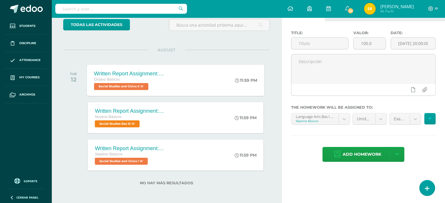
scroll to position [37, 0]
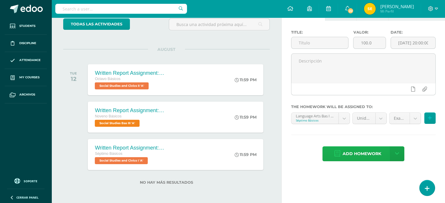
click at [354, 155] on span "Add homework" at bounding box center [362, 154] width 39 height 14
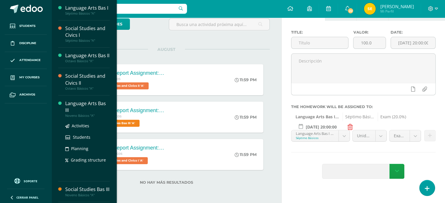
click at [78, 105] on div "Language Arts Bas III" at bounding box center [87, 106] width 44 height 13
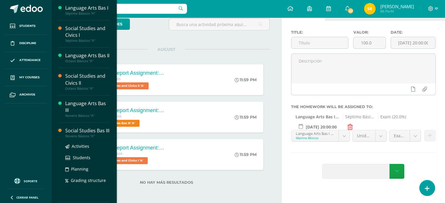
click at [80, 132] on div "Social Studies Bas III" at bounding box center [87, 131] width 44 height 7
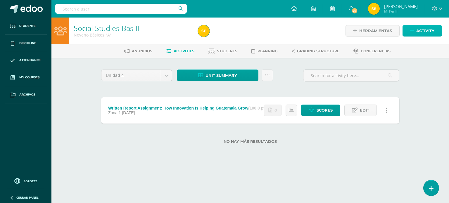
click at [432, 32] on span "Activity" at bounding box center [426, 30] width 18 height 11
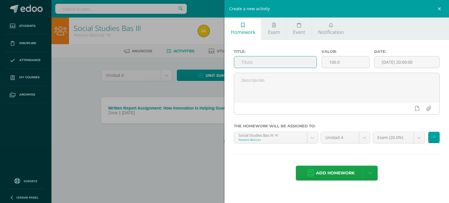
click at [272, 62] on input "text" at bounding box center [275, 61] width 83 height 11
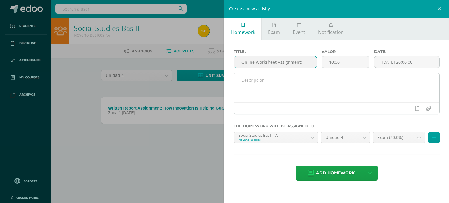
paste input "Problems that Affect Harmonious Relationships in the Community"
type input "Online Worksheet Assignment: Problems that Affect Harmonious Relationships in t…"
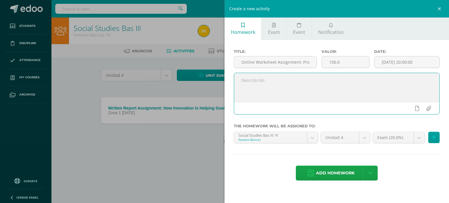
click at [310, 83] on textarea at bounding box center [336, 87] width 205 height 29
paste textarea "Dear students, Please complete the following worksheet on the topic Problems th…"
click at [269, 90] on textarea at bounding box center [336, 87] width 205 height 29
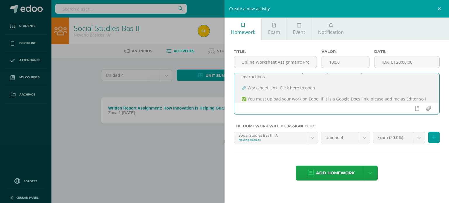
scroll to position [27, 0]
click at [311, 87] on textarea "Dear students, Please complete the following worksheet on the topic Problems th…" at bounding box center [336, 87] width 205 height 29
drag, startPoint x: 315, startPoint y: 87, endPoint x: 282, endPoint y: 88, distance: 32.8
click at [282, 88] on textarea "Dear students, Please complete the following worksheet on the topic Problems th…" at bounding box center [336, 87] width 205 height 29
paste textarea "[URL][DOMAIN_NAME]"
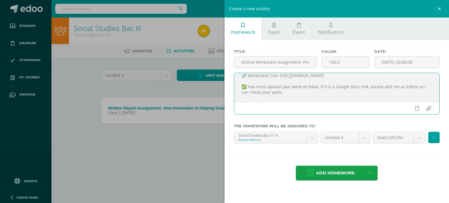
scroll to position [39, 0]
drag, startPoint x: 282, startPoint y: 91, endPoint x: 238, endPoint y: 87, distance: 44.3
click at [238, 87] on textarea "Dear students, Please complete the following worksheet on the topic Problems th…" at bounding box center [336, 87] width 205 height 29
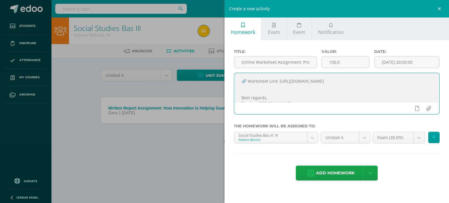
scroll to position [27, 0]
click at [270, 100] on textarea "Dear students, Please complete the following worksheet on the topic Problems th…" at bounding box center [336, 87] width 205 height 29
click at [241, 85] on textarea "Dear students, Please complete the following worksheet on the topic Problems th…" at bounding box center [336, 87] width 205 height 29
click at [321, 83] on textarea "Dear students, Please complete the following worksheet on the topic Problems th…" at bounding box center [336, 87] width 205 height 29
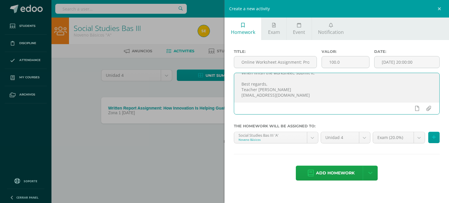
scroll to position [64, 0]
click at [316, 89] on textarea "Dear students, Please complete the following worksheet on the topic Problems th…" at bounding box center [336, 87] width 205 height 29
type textarea "Dear students, Please complete the following worksheet on the topic Problems th…"
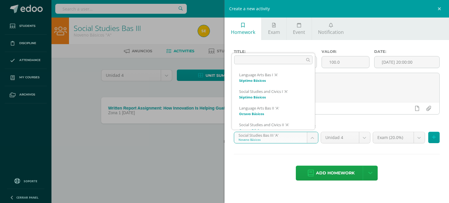
scroll to position [39, 0]
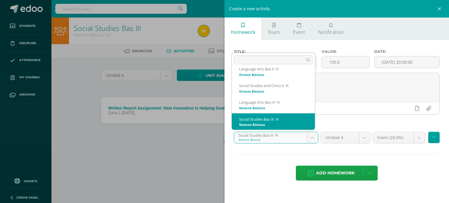
click at [314, 137] on body "Students Discipline Attendance My courses Archivos Soporte Help Reportar un pro…" at bounding box center [224, 81] width 449 height 163
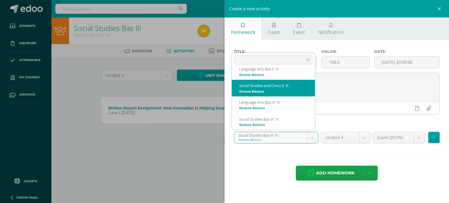
select select "21766"
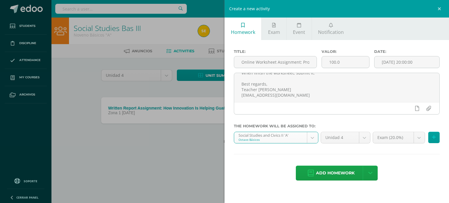
click at [364, 137] on body "Students Discipline Attendance My courses Archivos Soporte Help Reportar un pro…" at bounding box center [224, 81] width 449 height 163
click at [417, 137] on body "Students Discipline Attendance My courses Archivos Soporte Help Reportar un pro…" at bounding box center [224, 81] width 449 height 163
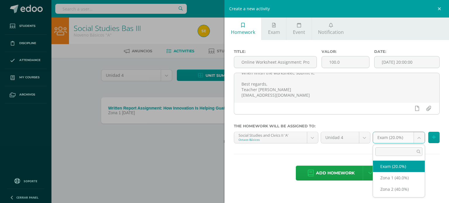
click at [417, 137] on body "Students Discipline Attendance My courses Archivos Soporte Help Reportar un pro…" at bounding box center [224, 81] width 449 height 163
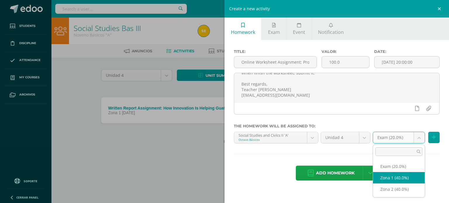
select select "29152"
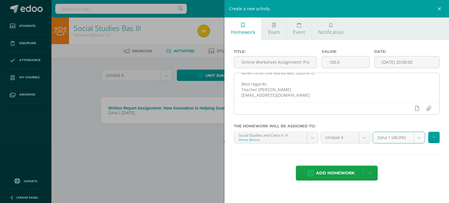
scroll to position [0, 0]
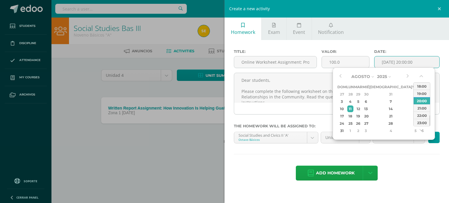
click at [401, 60] on input "[DATE] 20:00:00" at bounding box center [407, 61] width 65 height 11
click at [369, 109] on div "13" at bounding box center [365, 109] width 5 height 7
click at [420, 123] on div "23:00" at bounding box center [422, 122] width 16 height 7
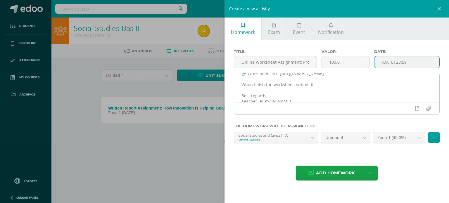
scroll to position [39, 0]
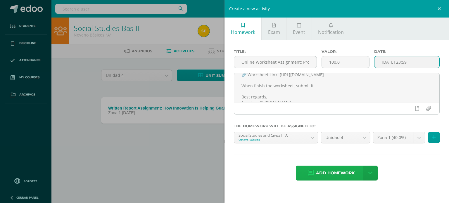
type input "[DATE] 23:59"
click at [354, 174] on span "Add homework" at bounding box center [335, 173] width 39 height 14
